Goal: Go to known website: Go to known website

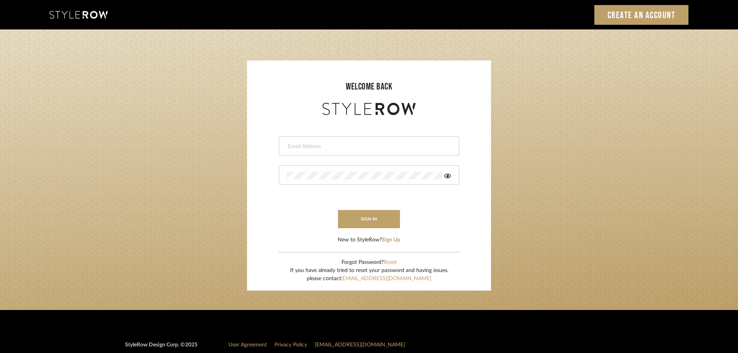
click at [379, 144] on input "email" at bounding box center [368, 146] width 162 height 8
type input "hector@khrystentaylor.com"
click at [372, 223] on button "sign in" at bounding box center [369, 219] width 62 height 18
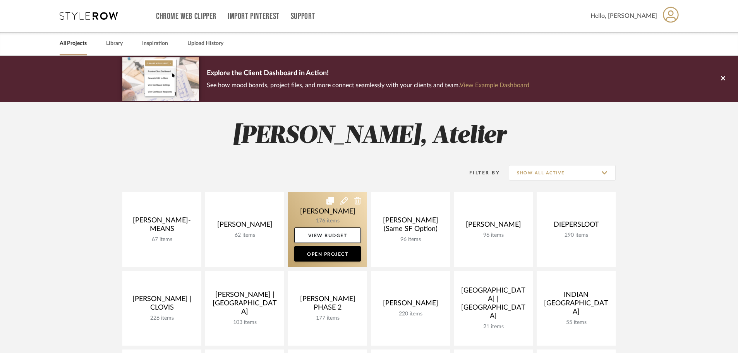
click at [323, 211] on link at bounding box center [327, 229] width 79 height 75
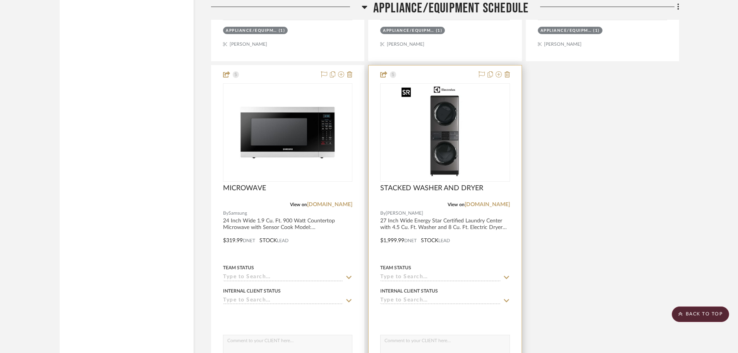
scroll to position [7860, 0]
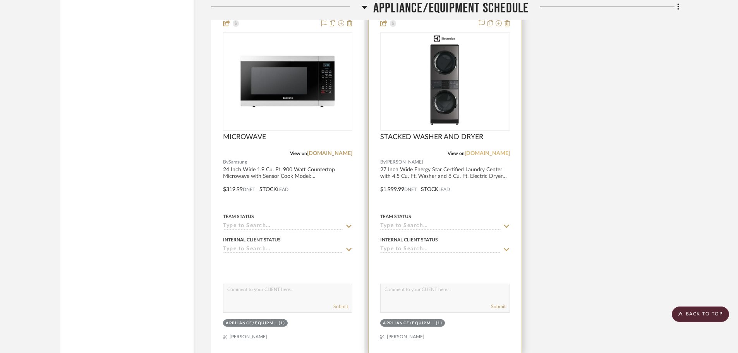
click at [478, 153] on link "[DOMAIN_NAME]" at bounding box center [487, 153] width 45 height 5
